Goal: Task Accomplishment & Management: Manage account settings

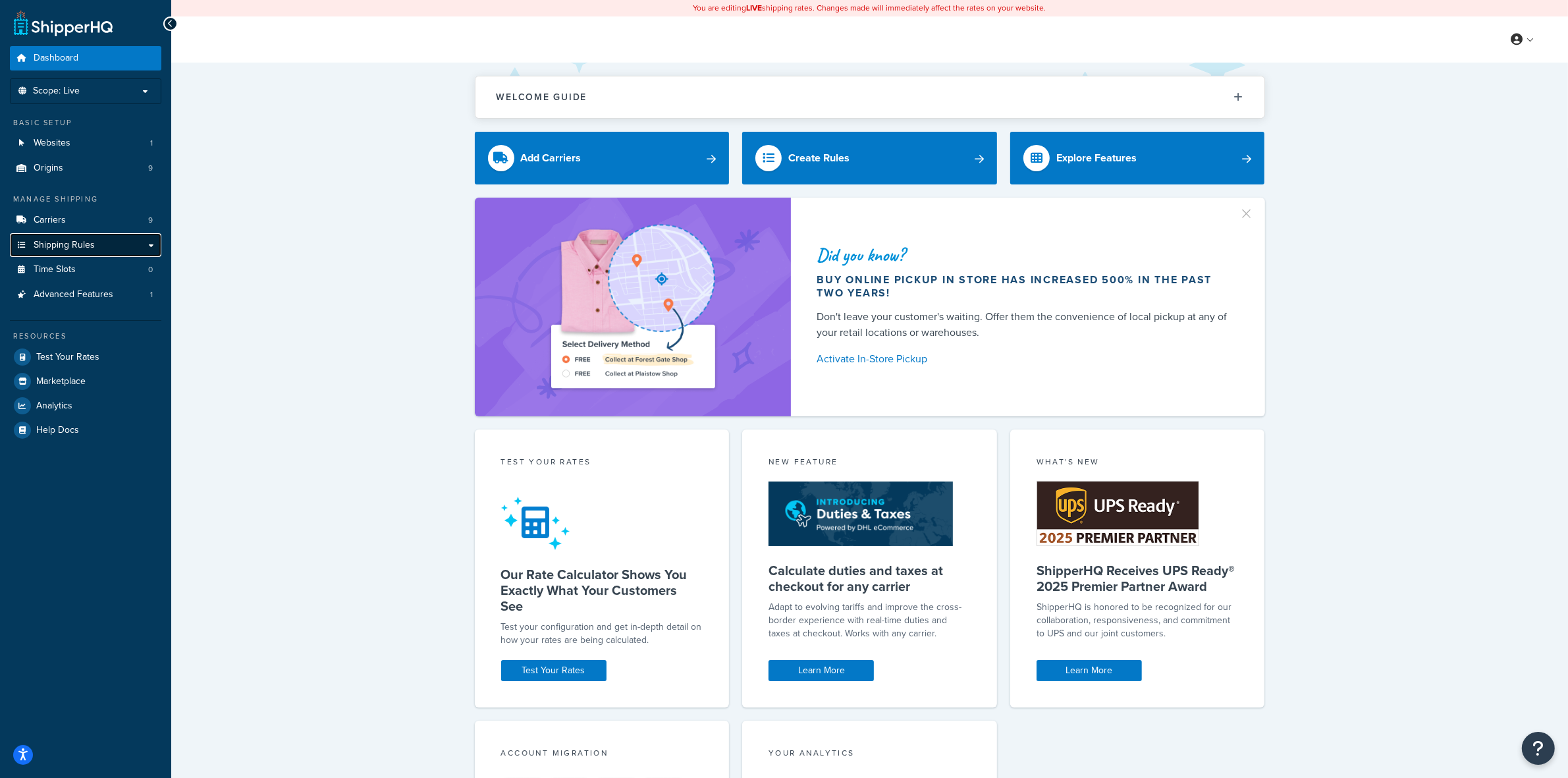
click at [88, 249] on span "Shipping Rules" at bounding box center [64, 245] width 61 height 11
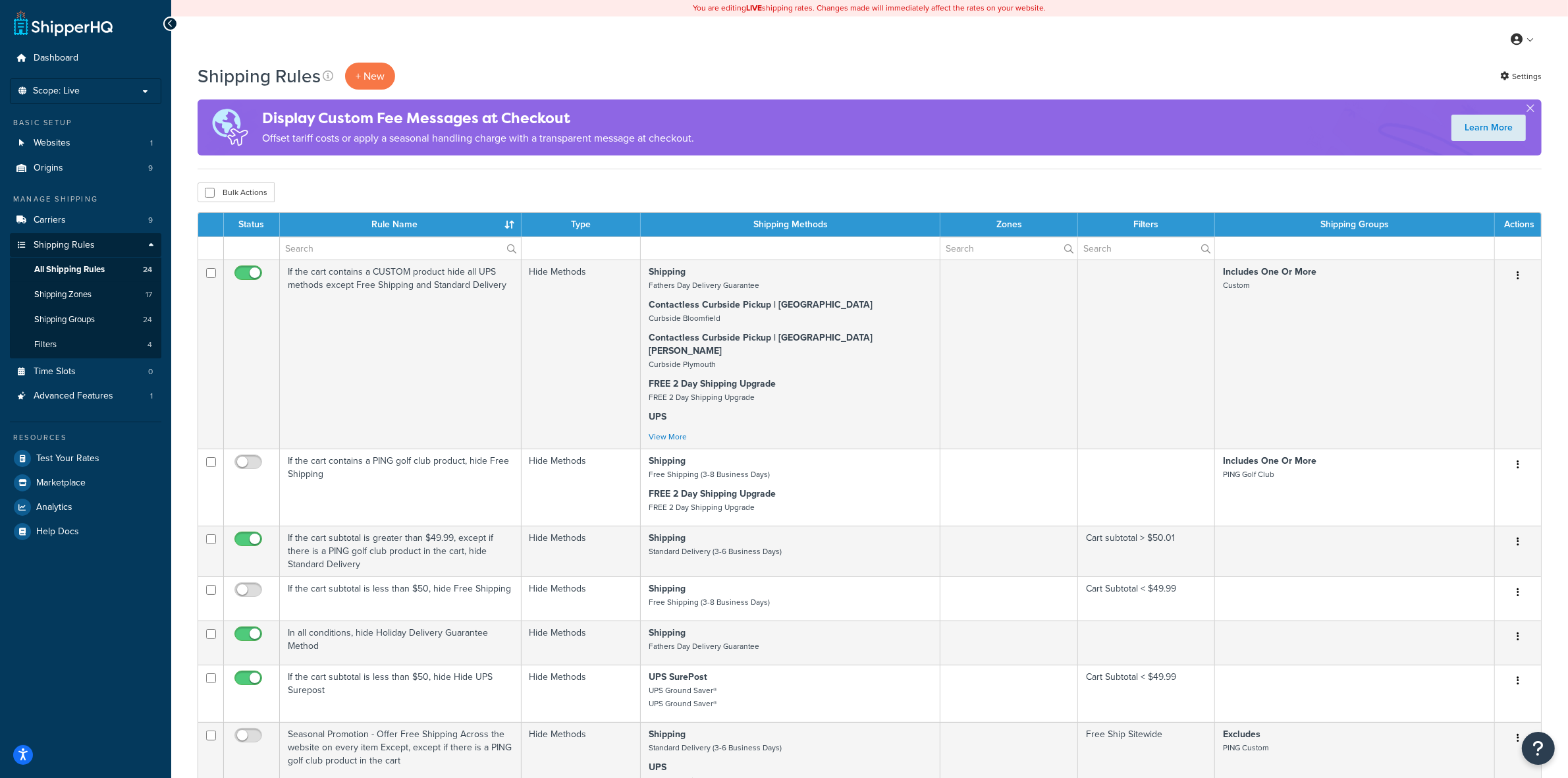
click at [469, 43] on div "My Profile Billing Global Settings Contact Us Logout" at bounding box center [869, 39] width 1396 height 46
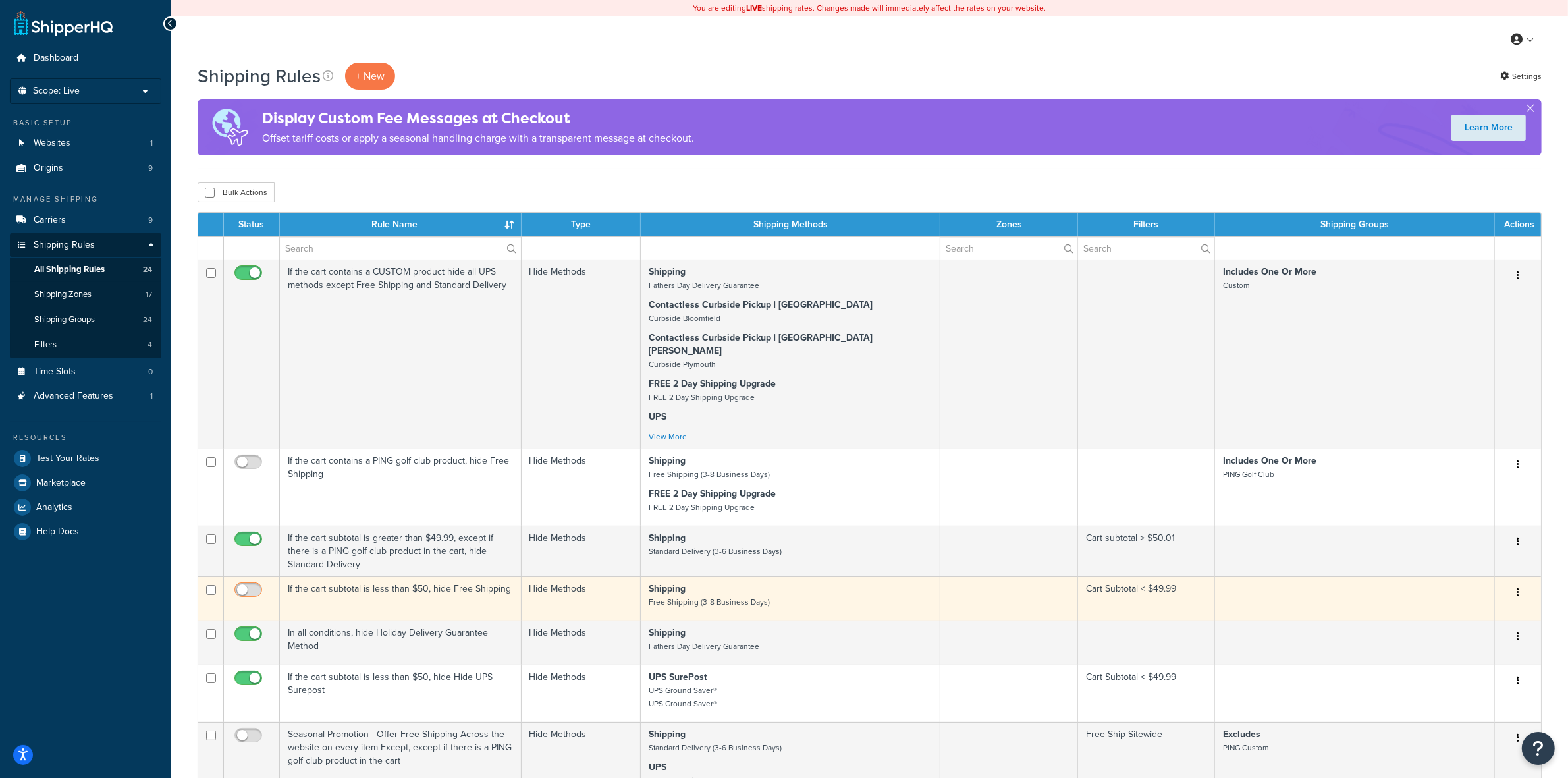
click at [250, 585] on input "checkbox" at bounding box center [250, 593] width 36 height 16
checkbox input "true"
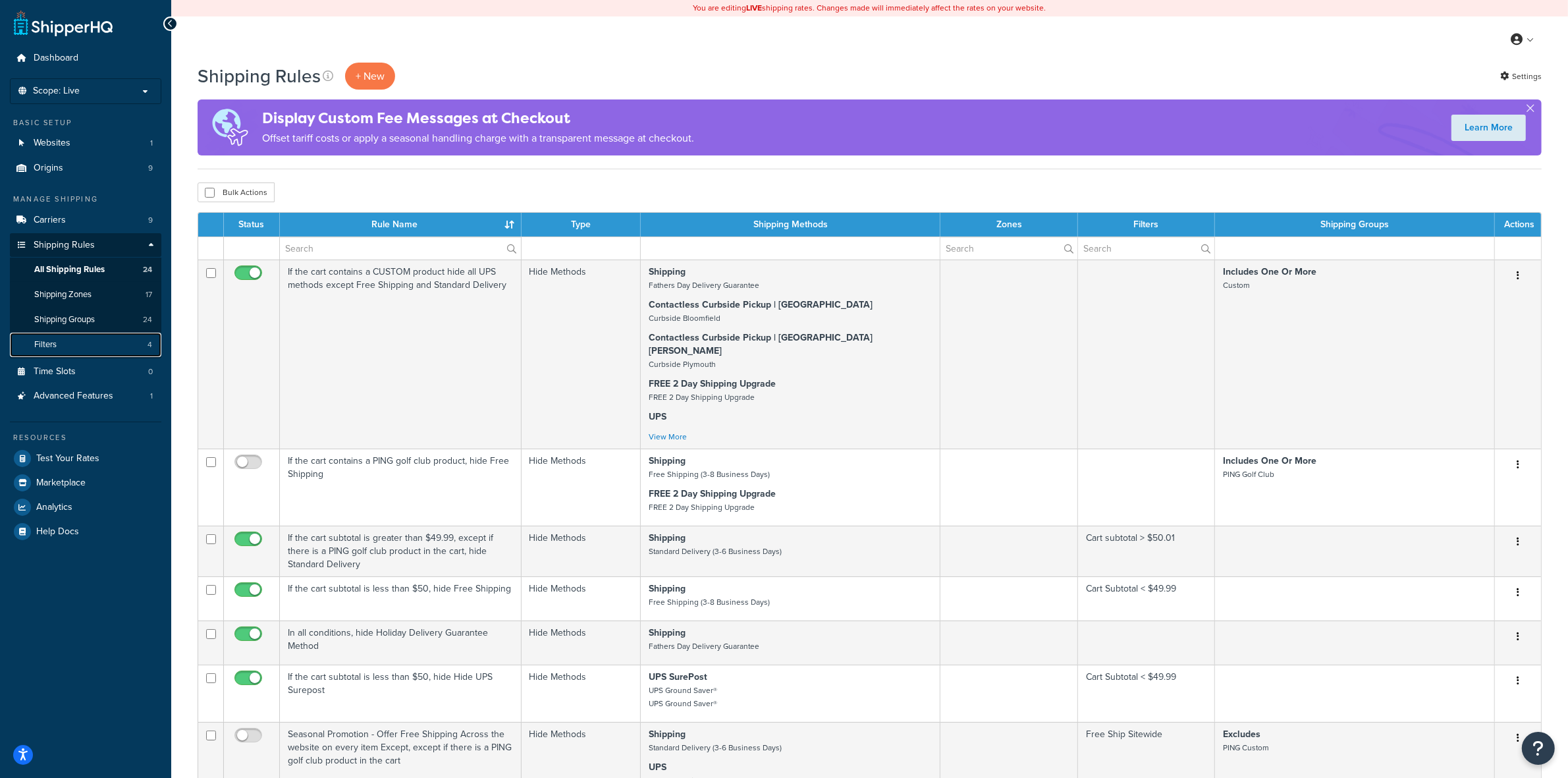
click at [69, 339] on link "Filters 4" at bounding box center [86, 345] width 152 height 24
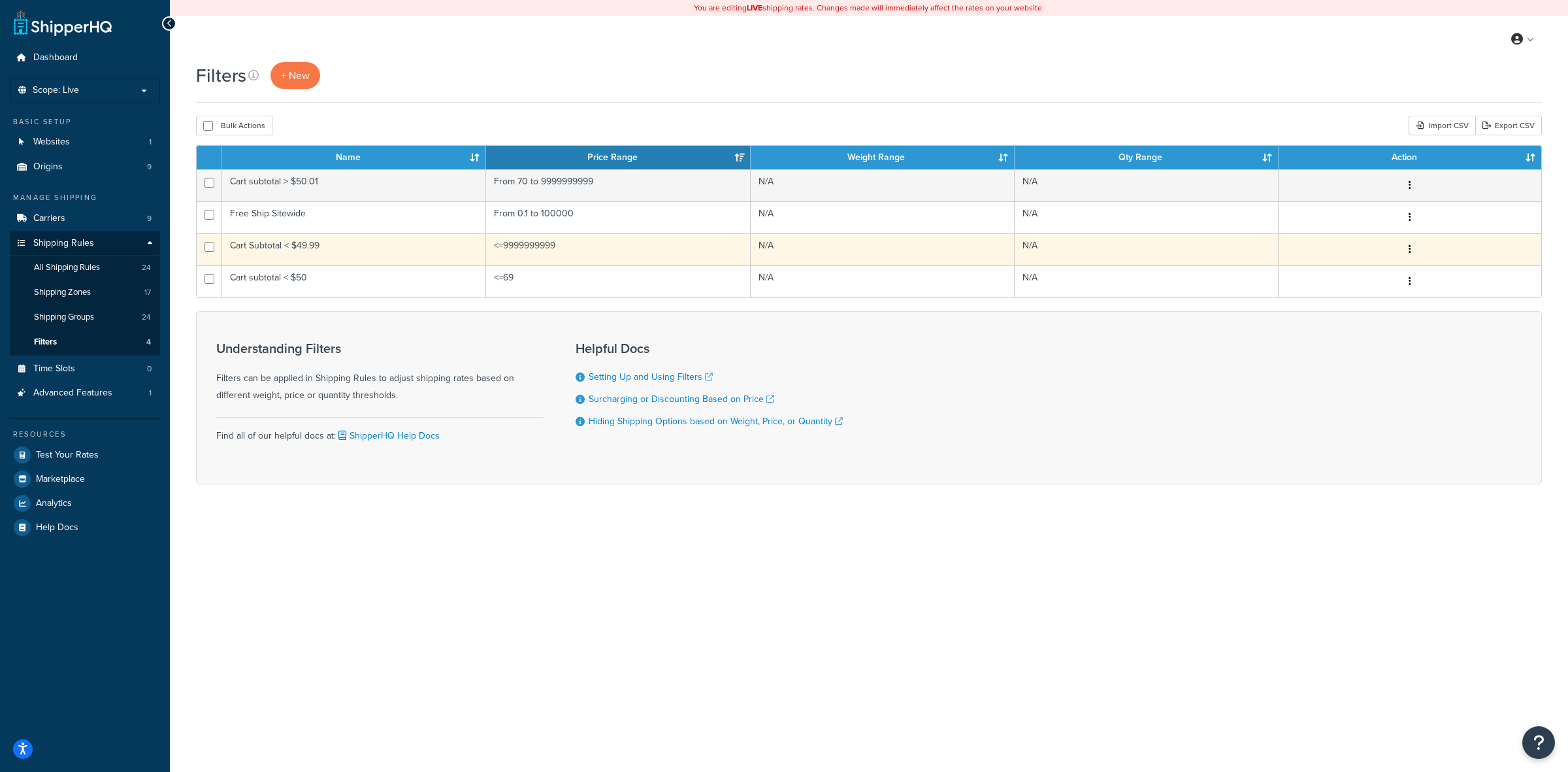
click at [533, 245] on td "<=9999999999" at bounding box center [618, 249] width 264 height 32
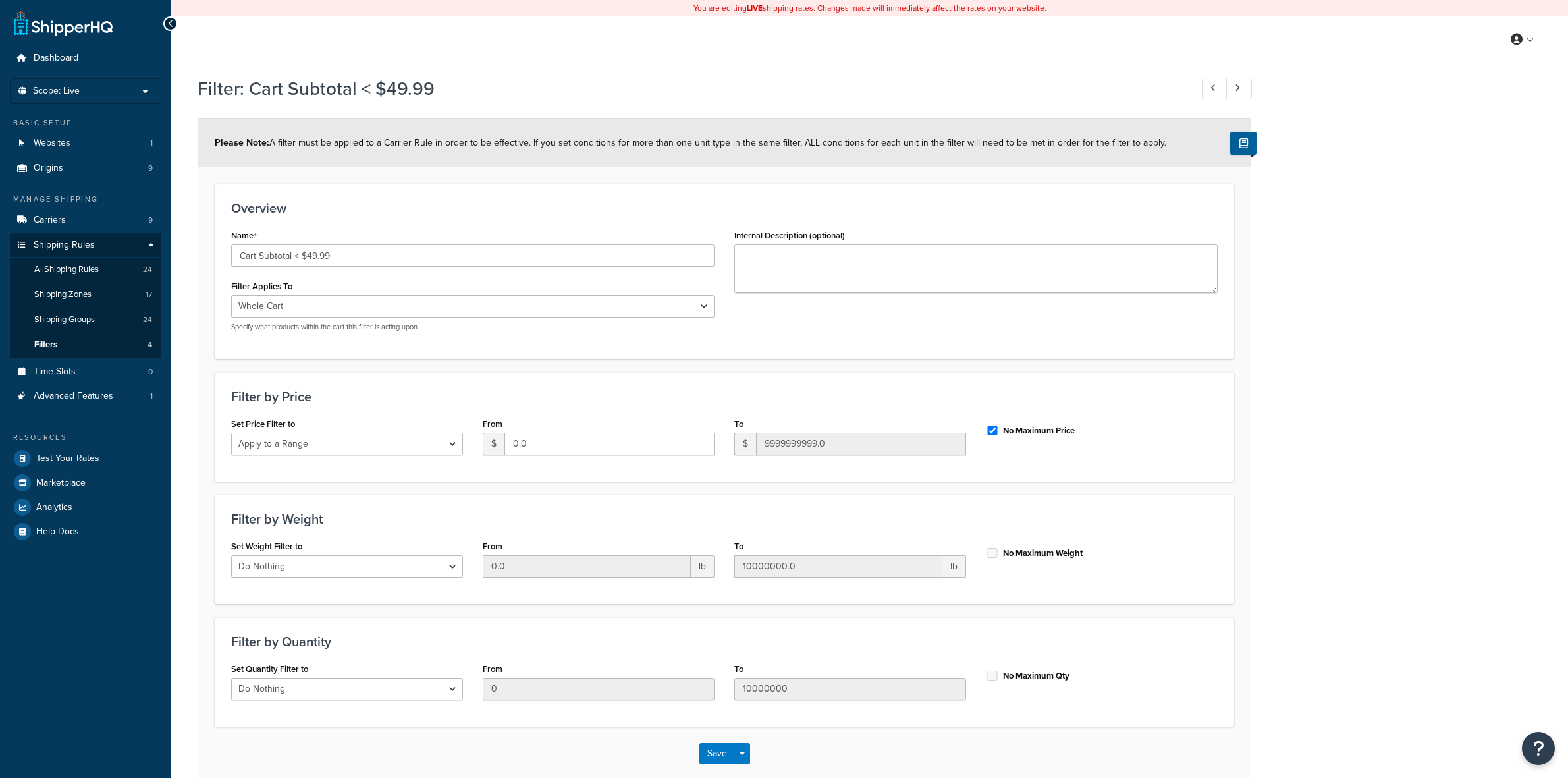
select select "range"
click at [992, 426] on input "No Maximum Price" at bounding box center [992, 430] width 13 height 10
checkbox input "false"
drag, startPoint x: 859, startPoint y: 440, endPoint x: 668, endPoint y: 438, distance: 191.0
click at [668, 438] on div "Set Price Filter to Do Nothing Apply to a Range From $ 0.0 To $ 9999999999.0 No…" at bounding box center [724, 439] width 1006 height 51
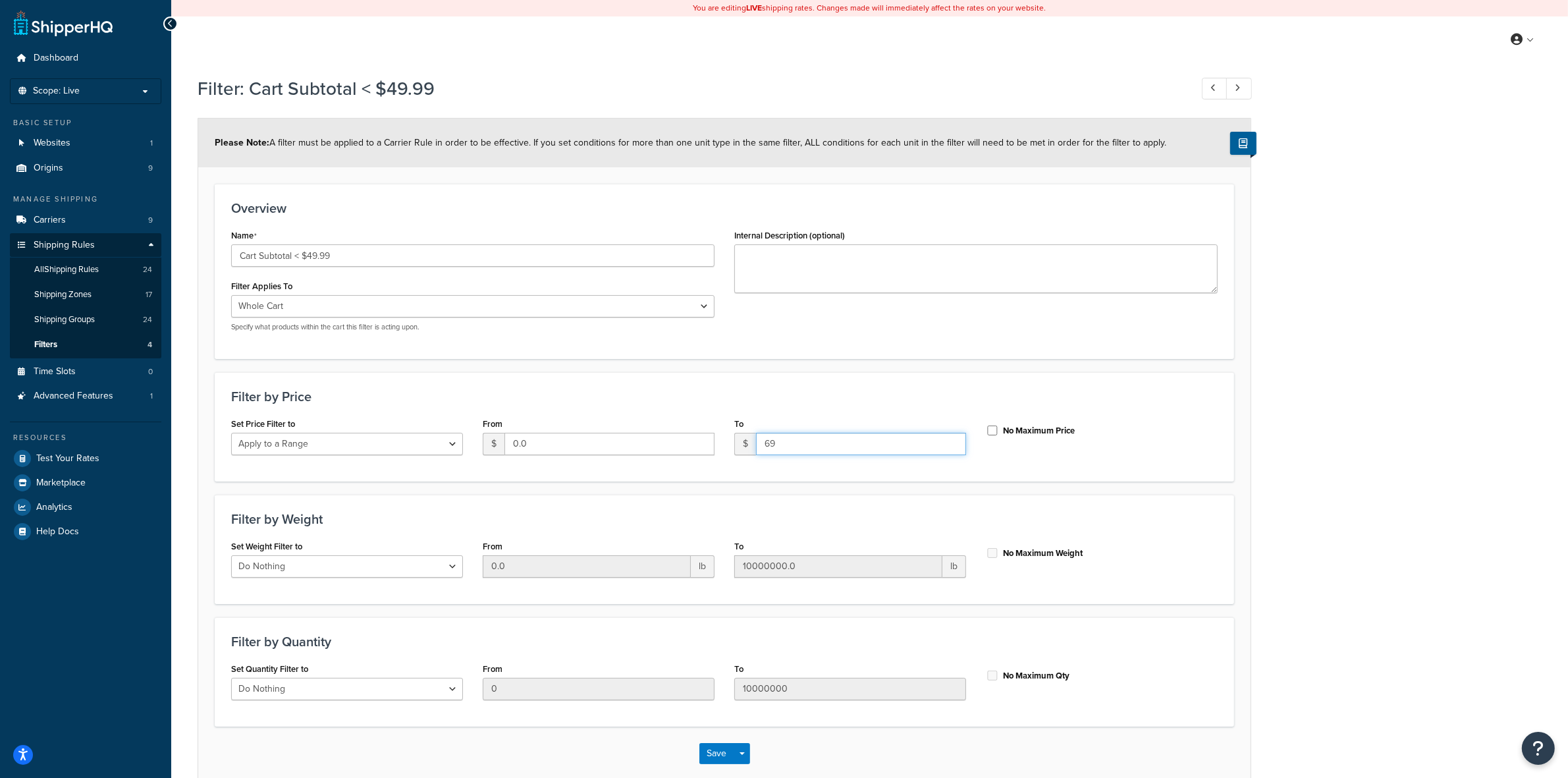
scroll to position [70, 0]
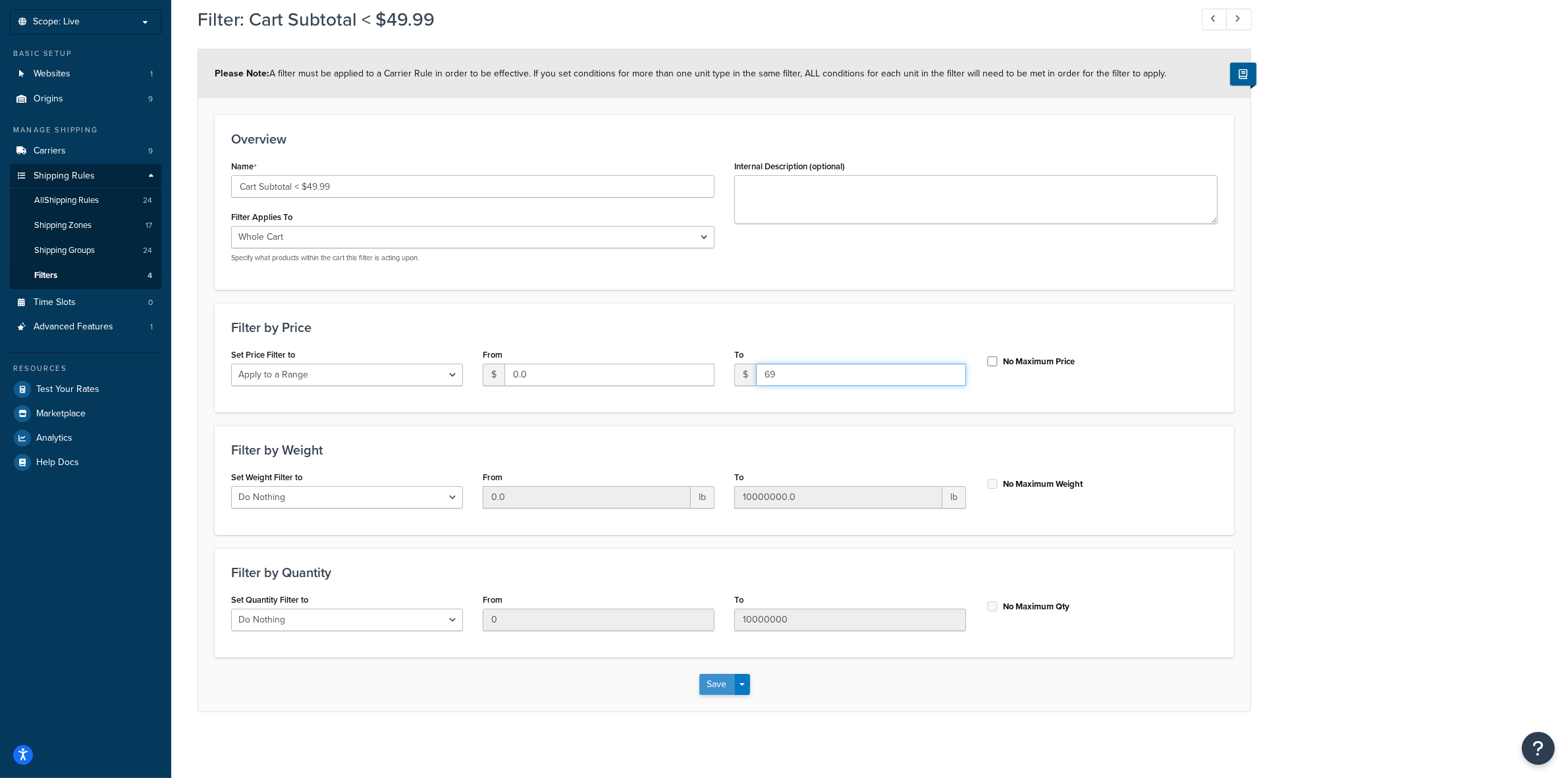
type input "69"
click at [715, 680] on button "Save" at bounding box center [717, 684] width 36 height 21
